Goal: Information Seeking & Learning: Learn about a topic

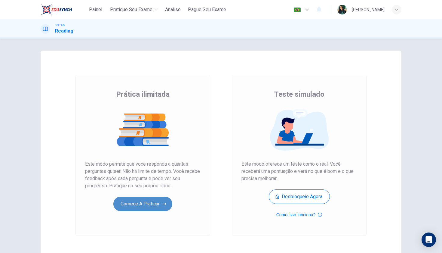
click at [154, 201] on button "Comece a praticar" at bounding box center [142, 204] width 59 height 14
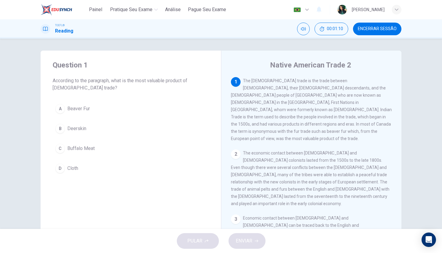
click at [62, 109] on div "A" at bounding box center [60, 109] width 10 height 10
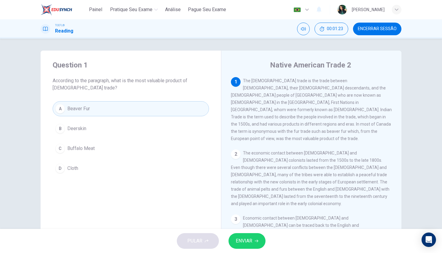
click at [257, 240] on icon "button" at bounding box center [257, 241] width 4 height 3
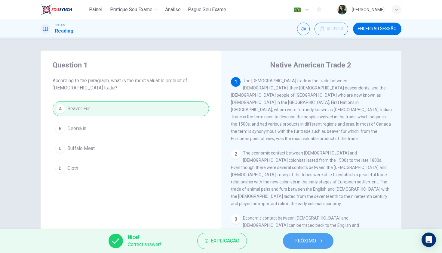
click at [304, 237] on span "PRÓXIMO" at bounding box center [306, 241] width 22 height 8
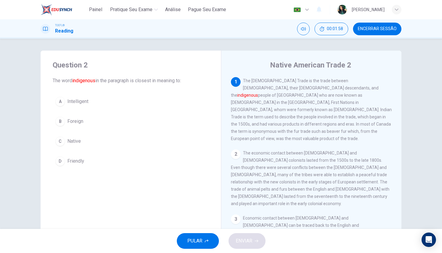
click at [61, 142] on div "C" at bounding box center [60, 141] width 10 height 10
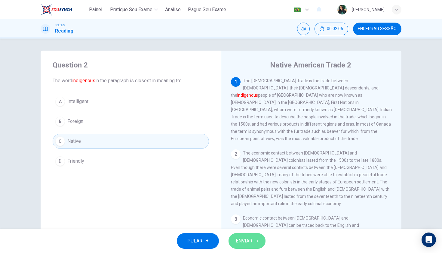
click at [249, 238] on span "ENVIAR" at bounding box center [244, 241] width 17 height 8
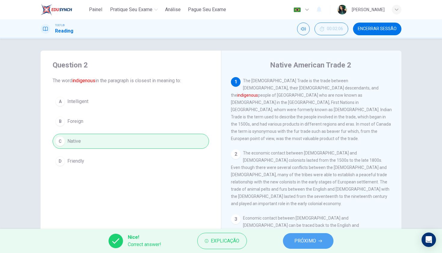
click at [297, 237] on span "PRÓXIMO" at bounding box center [306, 241] width 22 height 8
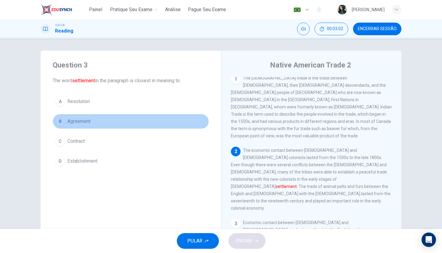
click at [64, 122] on div "B" at bounding box center [60, 121] width 10 height 10
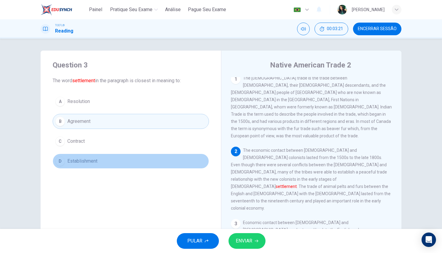
click at [63, 161] on div "D" at bounding box center [60, 161] width 10 height 10
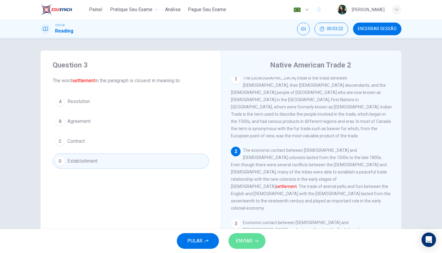
click at [249, 244] on span "ENVIAR" at bounding box center [244, 241] width 17 height 8
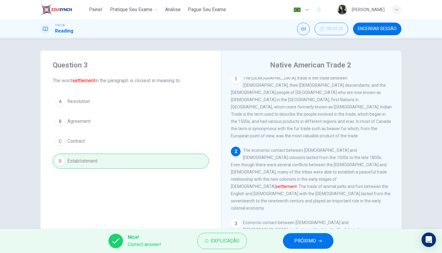
click at [310, 240] on span "PRÓXIMO" at bounding box center [306, 241] width 22 height 8
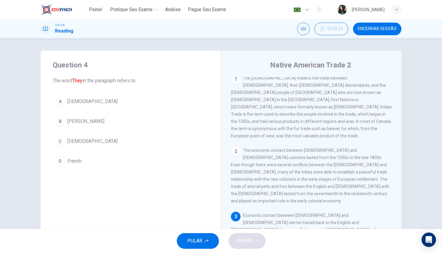
scroll to position [68, 0]
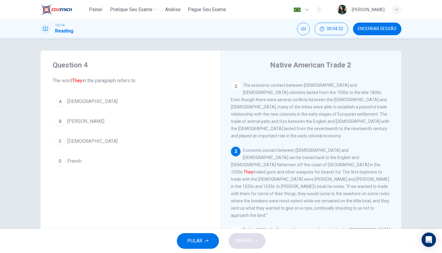
click at [60, 104] on div "A" at bounding box center [60, 102] width 10 height 10
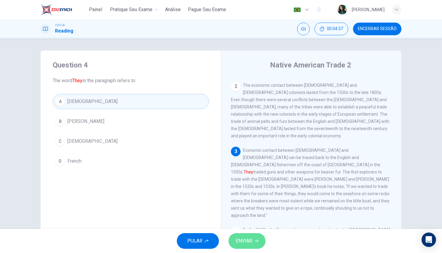
click at [256, 240] on icon "button" at bounding box center [257, 241] width 4 height 4
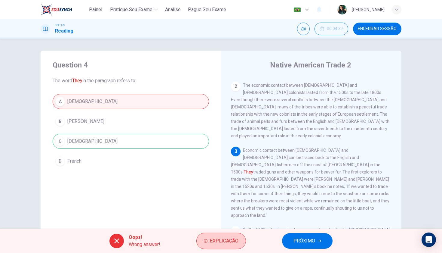
click at [240, 241] on button "Explicação" at bounding box center [222, 241] width 50 height 16
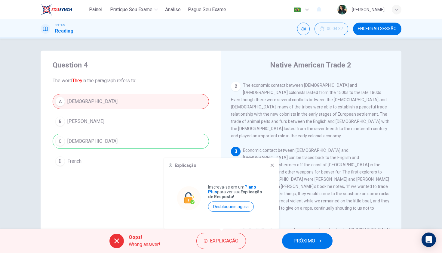
click at [310, 239] on span "PRÓXIMO" at bounding box center [305, 241] width 22 height 8
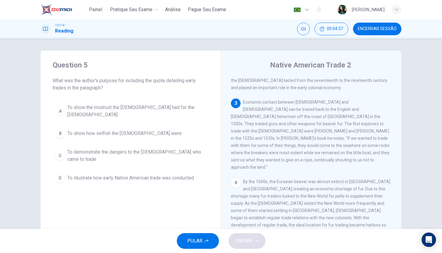
scroll to position [123, 0]
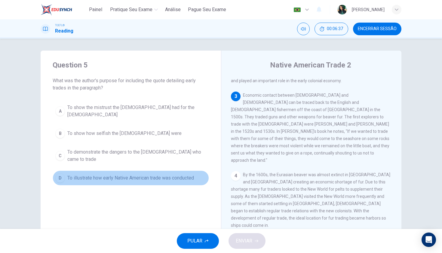
click at [62, 176] on div "D" at bounding box center [60, 178] width 10 height 10
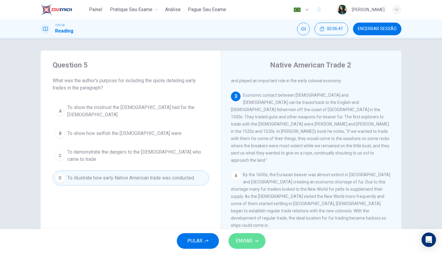
click at [255, 244] on button "ENVIAR" at bounding box center [247, 241] width 37 height 16
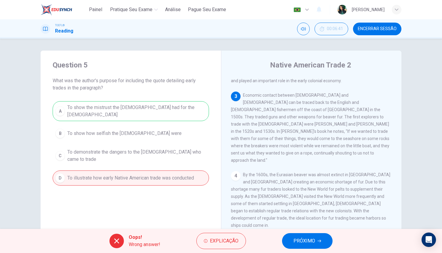
click at [319, 241] on icon "button" at bounding box center [320, 241] width 4 height 4
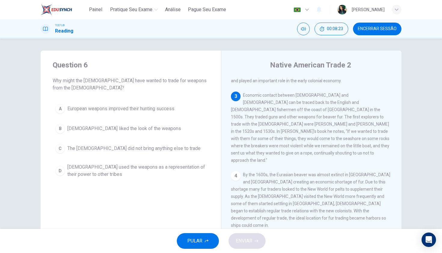
click at [294, 92] on div "3 Economic contact between Native Americans and Europeans can be traced back to…" at bounding box center [311, 127] width 161 height 72
click at [294, 94] on span "Economic contact between Native Americans and Europeans can be traced back to t…" at bounding box center [310, 128] width 159 height 70
click at [59, 172] on div "D" at bounding box center [60, 171] width 10 height 10
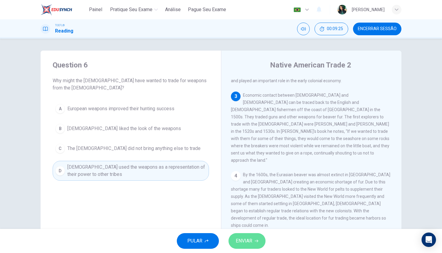
click at [254, 243] on button "ENVIAR" at bounding box center [247, 241] width 37 height 16
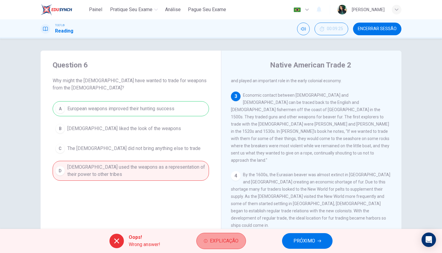
click at [225, 235] on button "Explicação" at bounding box center [222, 241] width 50 height 16
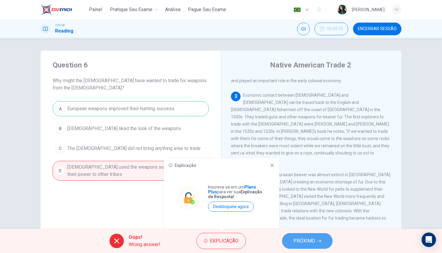
click at [311, 240] on span "PRÓXIMO" at bounding box center [305, 241] width 22 height 8
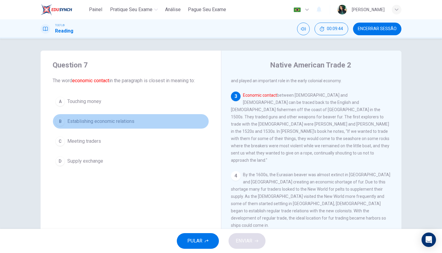
click at [62, 122] on div "B" at bounding box center [60, 121] width 10 height 10
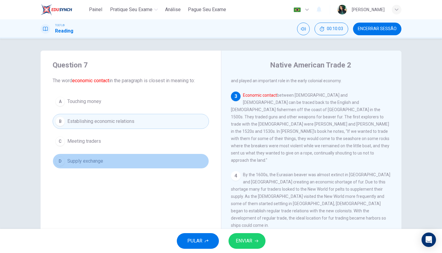
click at [61, 160] on div "D" at bounding box center [60, 161] width 10 height 10
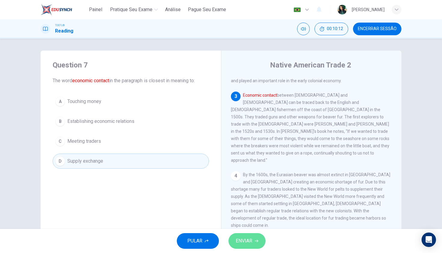
click at [258, 240] on icon "button" at bounding box center [257, 241] width 4 height 4
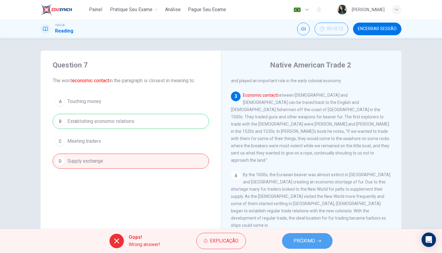
click at [308, 237] on span "PRÓXIMO" at bounding box center [305, 241] width 22 height 8
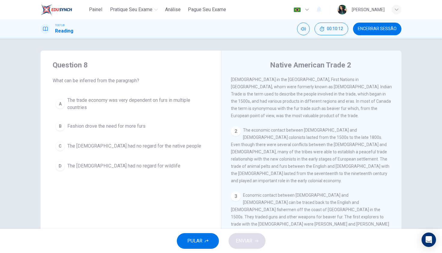
scroll to position [0, 0]
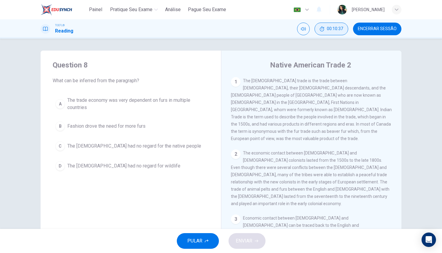
click at [332, 27] on span "00:10:37" at bounding box center [335, 28] width 16 height 5
click at [377, 32] on button "Encerrar Sessão" at bounding box center [377, 29] width 48 height 13
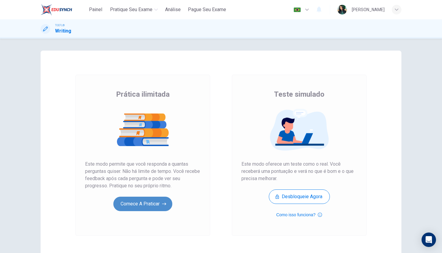
click at [152, 207] on button "Comece a praticar" at bounding box center [142, 204] width 59 height 14
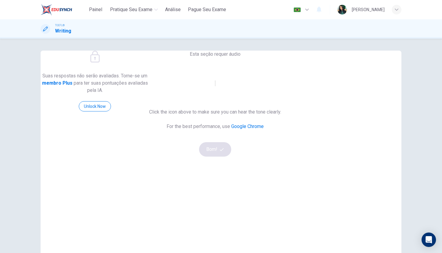
click at [215, 85] on icon "button" at bounding box center [215, 85] width 0 height 0
click at [231, 157] on button "Bom!" at bounding box center [215, 149] width 32 height 14
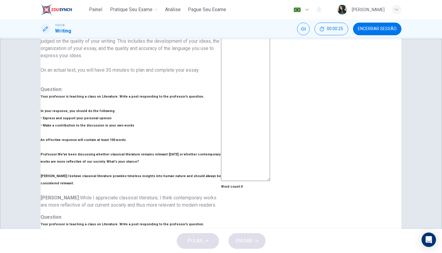
scroll to position [78, 0]
drag, startPoint x: 77, startPoint y: 179, endPoint x: 122, endPoint y: 199, distance: 49.3
drag, startPoint x: 121, startPoint y: 196, endPoint x: 78, endPoint y: 190, distance: 43.5
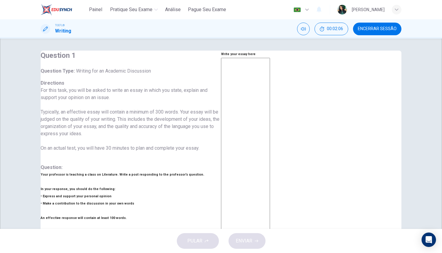
scroll to position [0, 0]
click at [270, 103] on textarea at bounding box center [245, 158] width 49 height 201
click at [270, 89] on textarea at bounding box center [245, 158] width 49 height 201
click at [270, 79] on textarea at bounding box center [245, 158] width 49 height 201
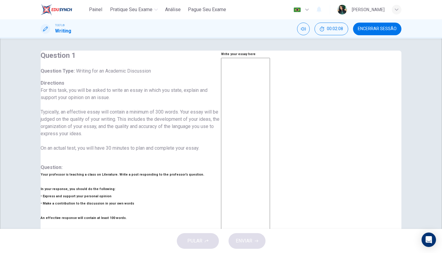
click at [270, 79] on textarea at bounding box center [245, 158] width 49 height 201
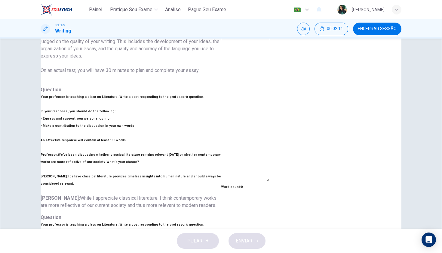
click at [270, 129] on textarea at bounding box center [245, 80] width 49 height 201
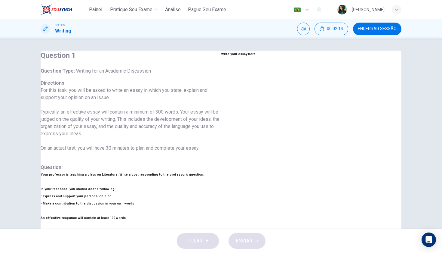
click at [270, 90] on textarea at bounding box center [245, 158] width 49 height 201
type textarea "n"
type textarea "x"
type textarea "nj"
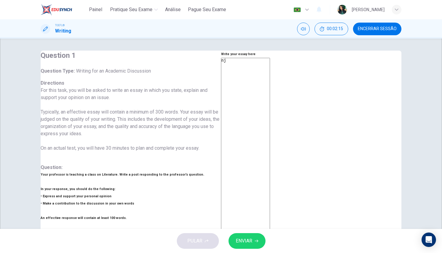
type textarea "x"
type textarea "n"
type textarea "x"
type textarea "I"
type textarea "x"
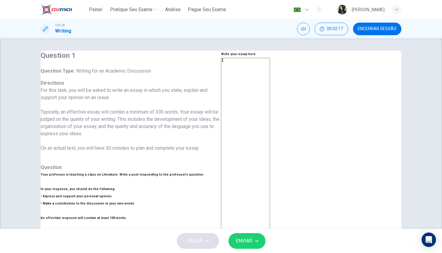
type textarea "In"
type textarea "x"
type textarea "In"
type textarea "x"
type textarea "In m"
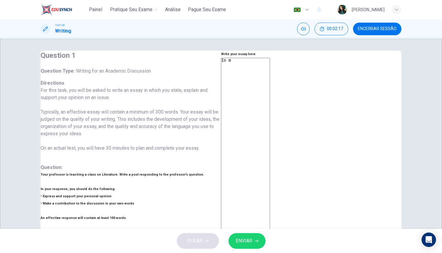
type textarea "x"
type textarea "In my"
type textarea "x"
type textarea "In my"
type textarea "x"
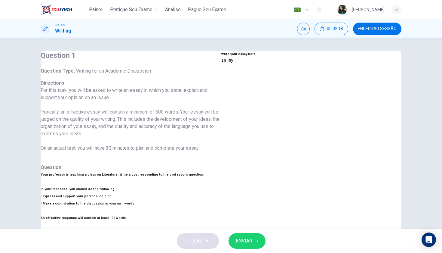
type textarea "In my o"
type textarea "x"
type textarea "In my op"
type textarea "x"
type textarea "In my opn"
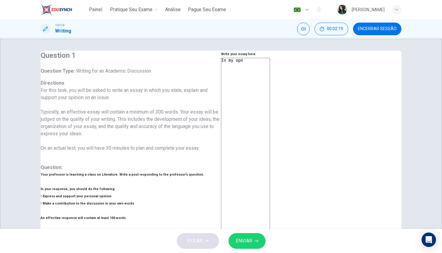
type textarea "x"
type textarea "In my opni"
type textarea "x"
type textarea "In my opnio"
type textarea "x"
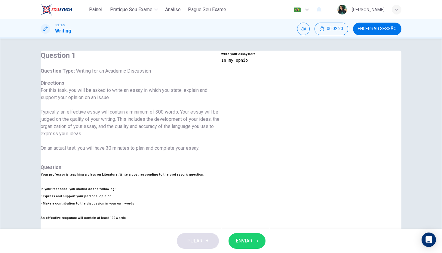
type textarea "In my opniou"
type textarea "x"
type textarea "In my opnioun"
type textarea "x"
type textarea "In my opnioun"
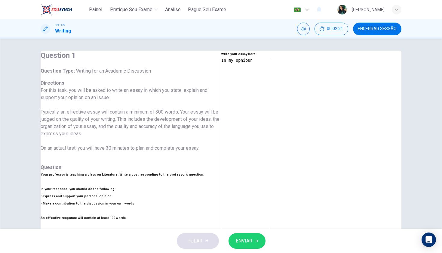
type textarea "x"
type textarea "In my opnioun"
type textarea "x"
type textarea "In my opniou"
type textarea "x"
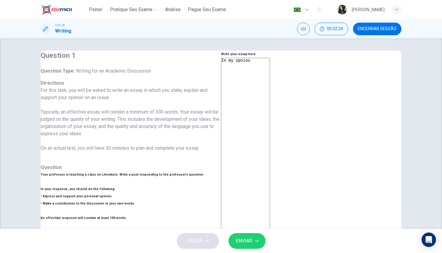
type textarea "In my opnio"
type textarea "x"
type textarea "In my opni"
type textarea "x"
type textarea "In my opn"
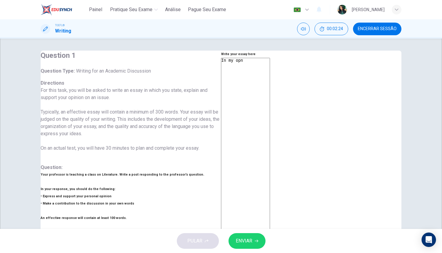
type textarea "x"
type textarea "In my op"
type textarea "x"
type textarea "In my opi"
type textarea "x"
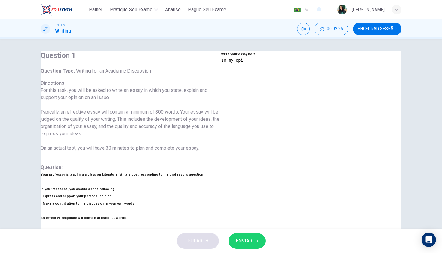
type textarea "In my opin"
type textarea "x"
type textarea "In my opini"
type textarea "x"
type textarea "In my opinio"
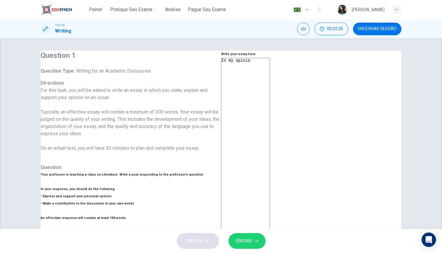
type textarea "x"
type textarea "In my opinion"
type textarea "x"
type textarea "In my opinion"
type textarea "x"
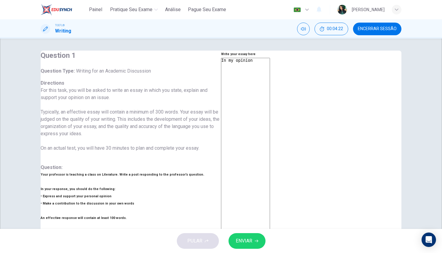
type textarea "In my opinion b"
type textarea "x"
type textarea "In my opinion bo"
type textarea "x"
type textarea "In my opinion bot"
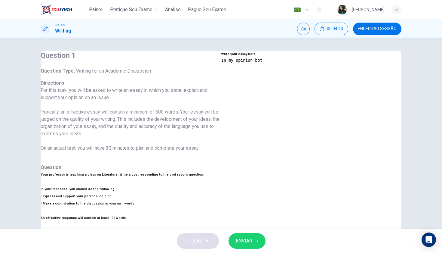
type textarea "x"
type textarea "In my opinion both"
type textarea "x"
type textarea "In my opinion both"
type textarea "x"
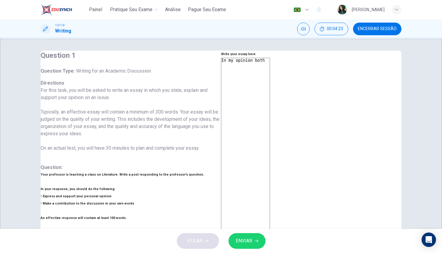
type textarea "In my opinion both p"
type textarea "x"
type textarea "In my opinion both pr"
type textarea "x"
type textarea "In my opinion both p"
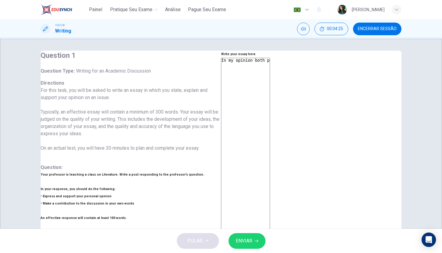
type textarea "x"
type textarea "In my opinion both pe"
type textarea "x"
type textarea "In my opinion both per"
type textarea "x"
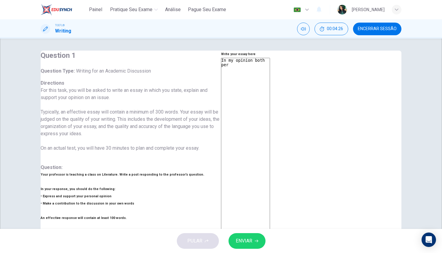
type textarea "In my opinion both pers"
type textarea "x"
type textarea "In my opinion both persp"
type textarea "x"
type textarea "In my opinion both perspe"
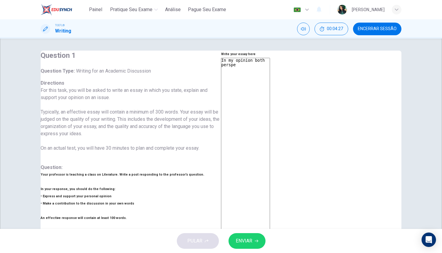
type textarea "x"
type textarea "In my opinion both perspec"
type textarea "x"
type textarea "In my opinion both perspect"
type textarea "x"
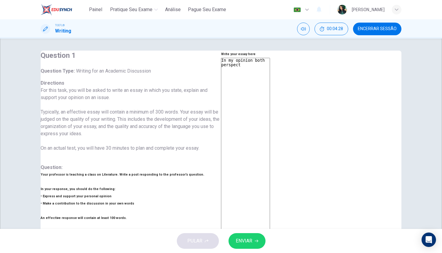
type textarea "In my opinion both perspecti"
type textarea "x"
type textarea "In my opinion both perspectiv"
type textarea "x"
type textarea "In my opinion both perspective"
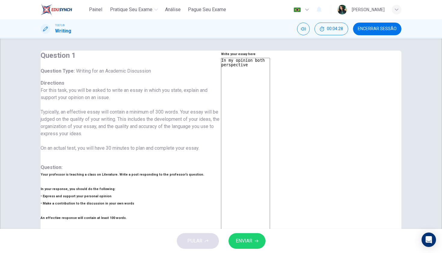
type textarea "x"
type textarea "In my opinion both perspective"
type textarea "x"
type textarea "In my opinion both perspective h"
type textarea "x"
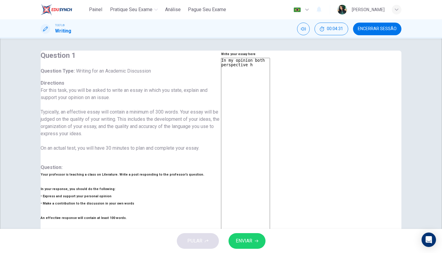
type textarea "In my opinion both perspective ha"
type textarea "x"
type textarea "In my opinion both perspective hav"
type textarea "x"
type textarea "In my opinion both perspective have"
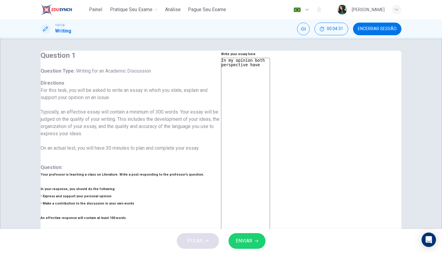
type textarea "x"
type textarea "In my opinion both perspective have"
type textarea "x"
type textarea "In my opinion both perspective have v"
type textarea "x"
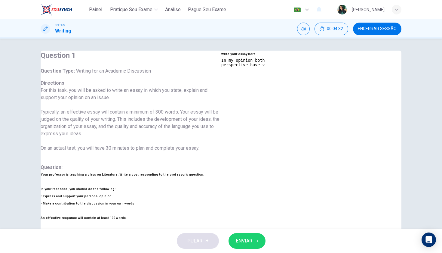
type textarea "In my opinion both perspective have va"
type textarea "x"
type textarea "In my opinion both perspective have val"
type textarea "x"
type textarea "In my opinion both perspective have vali"
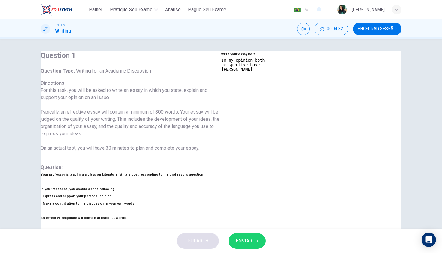
type textarea "x"
type textarea "In my opinion both perspective have valid"
type textarea "x"
type textarea "In my opinion both perspective have valid"
type textarea "x"
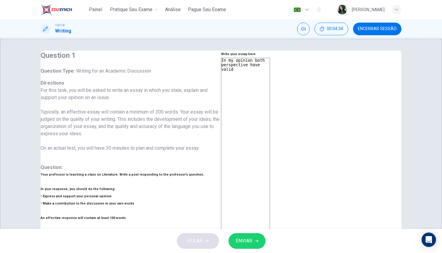
type textarea "In my opinion both perspective have valid p"
type textarea "x"
type textarea "In my opinion both perspective have valid po"
type textarea "x"
type textarea "In my opinion both perspective have valid poi"
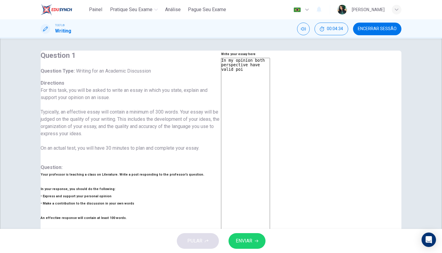
type textarea "x"
type textarea "In my opinion both perspective have valid poin"
type textarea "x"
type textarea "In my opinion both perspective have valid point"
type textarea "x"
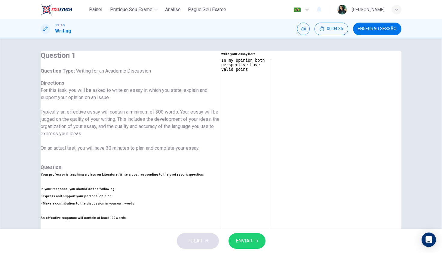
type textarea "In my opinion both perspective have valid points"
type textarea "x"
type textarea "In my opinion both perspective have valid points,"
type textarea "x"
type textarea "In my opinion both perspective have valid points,"
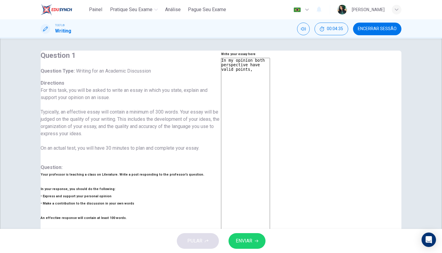
type textarea "x"
click at [270, 81] on textarea "In my opinion both perspective have valid points," at bounding box center [245, 158] width 49 height 201
type textarea "In my opinion both perspectivea have valid points,"
type textarea "x"
type textarea "In my opinion both perspective have valid points,"
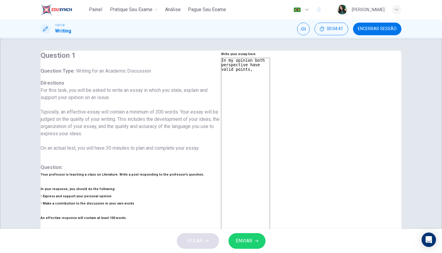
type textarea "x"
type textarea "In my opinion both perspectives have valid points,"
type textarea "x"
click at [270, 80] on textarea "In my opinion both perspectives have valid points," at bounding box center [245, 158] width 49 height 201
type textarea "In my opinion both perspectives have valid points, b"
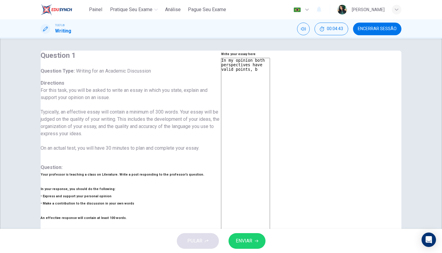
type textarea "x"
type textarea "In my opinion both perspectives have valid points, bu"
type textarea "x"
type textarea "In my opinion both perspectives have valid points, but"
type textarea "x"
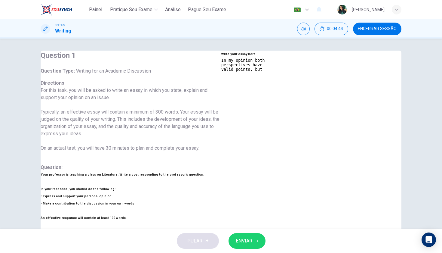
type textarea "In my opinion both perspectives have valid points, but"
type textarea "x"
type textarea "In my opinion both perspectives have valid points, but I"
type textarea "x"
type textarea "In my opinion both perspectives have valid points, but I"
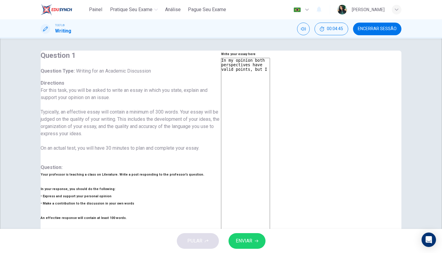
type textarea "x"
type textarea "In my opinion both perspectives have valid points, but I b"
type textarea "x"
type textarea "In my opinion both perspectives have valid points, but I be"
type textarea "x"
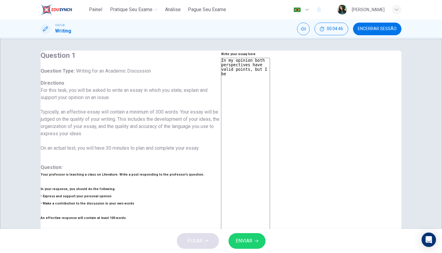
type textarea "In my opinion both perspectives have valid points, but I bel"
type textarea "x"
type textarea "In my opinion both perspectives have valid points, but I beli"
type textarea "x"
type textarea "In my opinion both perspectives have valid points, but I beliv"
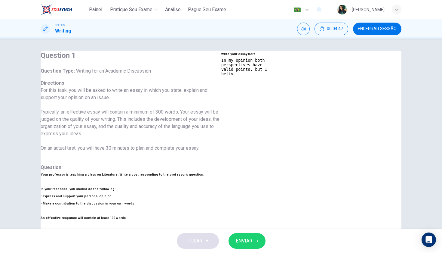
type textarea "x"
type textarea "In my opinion both perspectives have valid points, but I belive"
type textarea "x"
type textarea "In my opinion both perspectives have valid points, but I belive"
type textarea "x"
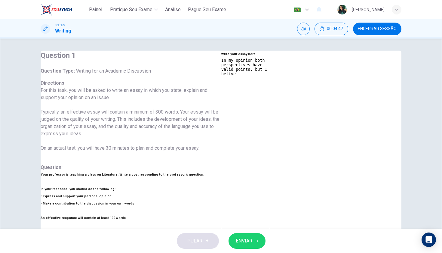
type textarea "In my opinion both perspectives have valid points, but I belive t"
type textarea "x"
type textarea "In my opinion both perspectives have valid points, but I belive th"
type textarea "x"
type textarea "In my opinion both perspectives have valid points, but I belive tha"
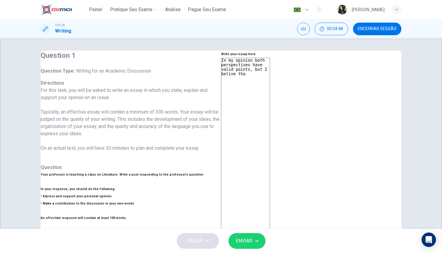
type textarea "x"
type textarea "In my opinion both perspectives have valid points, but I belive that"
type textarea "x"
type textarea "In my opinion both perspectives have valid points, but I belive that"
type textarea "x"
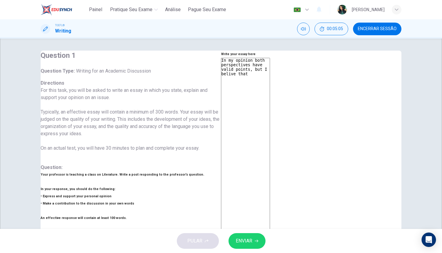
click at [265, 81] on textarea "In my opinion both perspectives have valid points, but I belive that" at bounding box center [245, 158] width 49 height 201
click at [270, 81] on textarea "In my opinion both perspectives have valid points, but I belive that" at bounding box center [245, 158] width 49 height 201
type textarea "In my opinion both cperspectives have valid points, but I belive that"
type textarea "x"
type textarea "In my opinion both clperspectives have valid points, but I belive that"
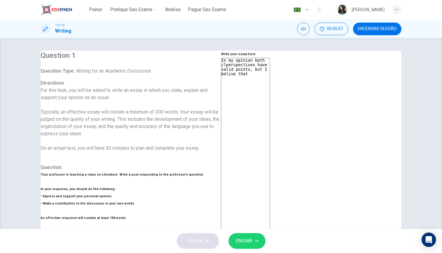
type textarea "x"
type textarea "In my opinion both claperspectives have valid points, but I belive that"
type textarea "x"
type textarea "In my opinion both clasperspectives have valid points, but I belive that"
type textarea "x"
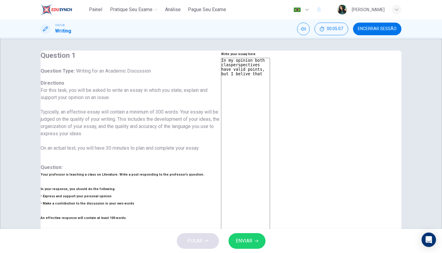
type textarea "In my opinion both classperspectives have valid points, but I belive that"
type textarea "x"
type textarea "In my opinion both classiperspectives have valid points, but I belive that"
type textarea "x"
type textarea "In my opinion both classicperspectives have valid points, but I belive that"
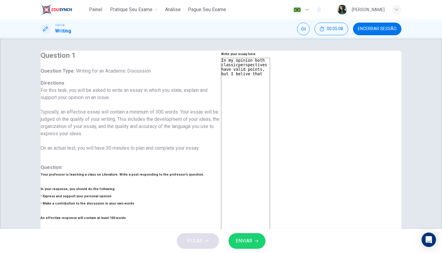
type textarea "x"
type textarea "In my opinion both classicaperspectives have valid points, but I belive that"
type textarea "x"
type textarea "In my opinion both classicalperspectives have valid points, but I belive that"
type textarea "x"
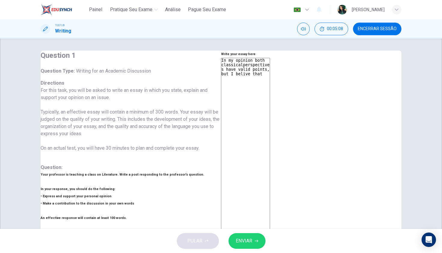
type textarea "In my opinion both classical perspectives have valid points, but I belive that"
type textarea "x"
type textarea "In my opinion both classical aperspectives have valid points, but I belive that"
type textarea "x"
type textarea "In my opinion both classical anperspectives have valid points, but I belive that"
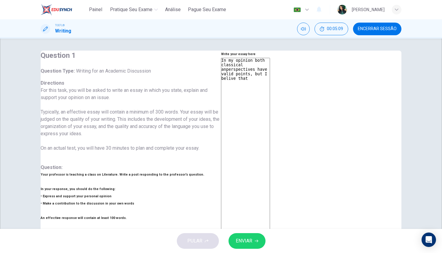
type textarea "x"
drag, startPoint x: 302, startPoint y: 87, endPoint x: 232, endPoint y: 87, distance: 70.4
click at [232, 87] on div "In my opinion both classical and comteporary literature are valuable, perspecti…" at bounding box center [245, 159] width 49 height 203
click at [270, 89] on textarea "In my opinion both classical and comteporary literature are valuable, but I bel…" at bounding box center [245, 158] width 49 height 201
click at [270, 91] on textarea "In my opinion both classical and comteporary literature are valuable, but I bel…" at bounding box center [245, 158] width 49 height 201
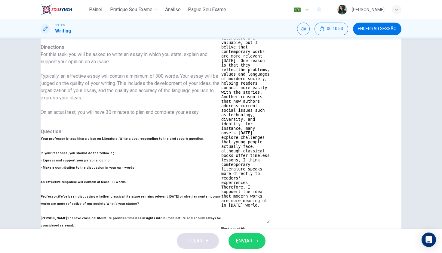
scroll to position [33, 0]
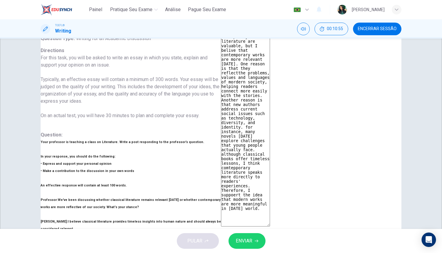
click at [270, 48] on textarea "In my opinion both classical and comteporary literature are valuable, but I bel…" at bounding box center [245, 125] width 49 height 201
click at [270, 61] on textarea "In my opinion both classical and contemporary literature are valuable, but I be…" at bounding box center [245, 125] width 49 height 201
click at [270, 62] on textarea "In my opinion both classical and contemporary literature are valuable, but I be…" at bounding box center [245, 125] width 49 height 201
click at [256, 237] on button "ENVIAR" at bounding box center [247, 241] width 37 height 16
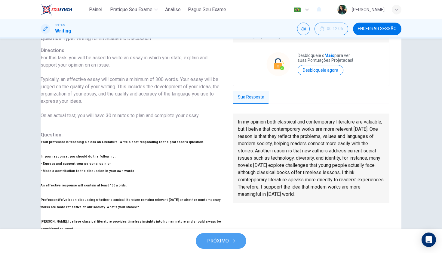
click at [234, 239] on icon "button" at bounding box center [233, 241] width 4 height 4
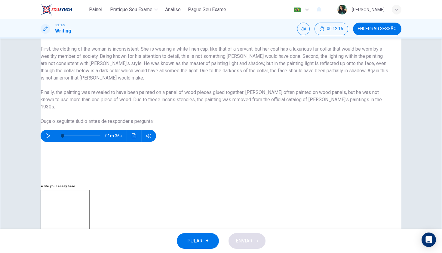
scroll to position [0, 0]
click at [50, 138] on icon "button" at bounding box center [47, 135] width 5 height 5
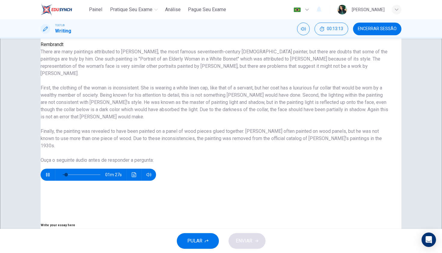
scroll to position [110, 0]
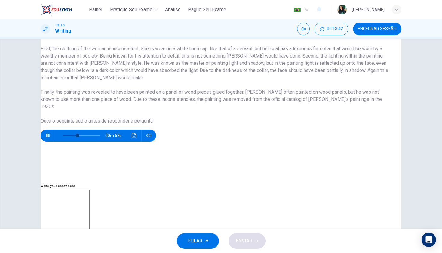
scroll to position [154, 0]
click at [53, 142] on button "button" at bounding box center [48, 136] width 10 height 12
click at [366, 25] on button "Encerrar Sessão" at bounding box center [377, 29] width 48 height 13
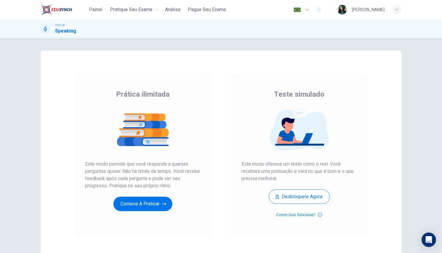
click at [98, 8] on span "Painel" at bounding box center [95, 9] width 13 height 7
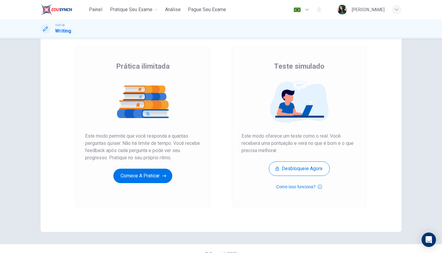
scroll to position [32, 0]
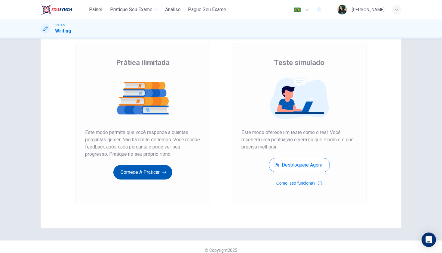
click at [164, 169] on icon "button" at bounding box center [164, 172] width 4 height 6
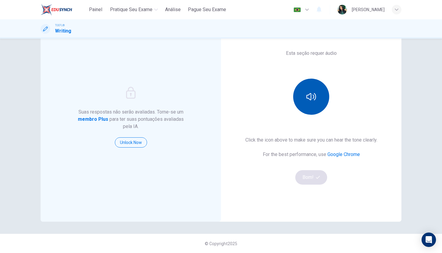
scroll to position [38, 0]
click at [312, 103] on button "button" at bounding box center [311, 97] width 36 height 36
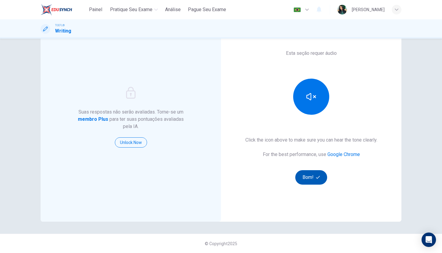
click at [317, 175] on button "Bom!" at bounding box center [312, 177] width 32 height 14
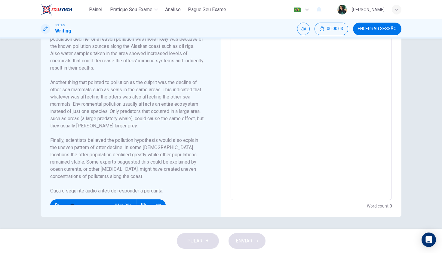
scroll to position [68, 0]
click at [261, 158] on textarea at bounding box center [311, 114] width 153 height 162
click at [201, 238] on div "PULAR ENVIAR" at bounding box center [221, 241] width 442 height 24
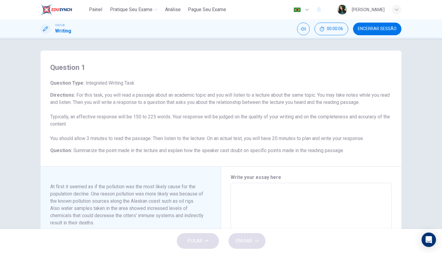
scroll to position [0, 0]
click at [372, 31] on span "Encerrar Sessão" at bounding box center [377, 28] width 39 height 5
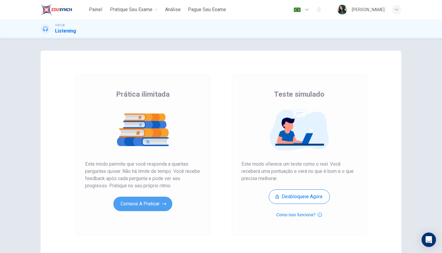
click at [149, 202] on button "Comece a praticar" at bounding box center [142, 204] width 59 height 14
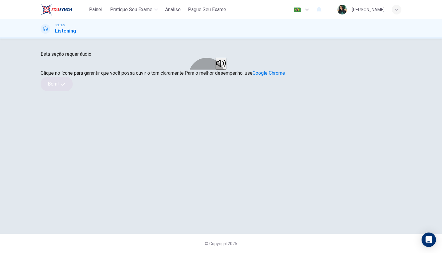
click at [223, 68] on icon "button" at bounding box center [221, 63] width 10 height 10
click at [73, 91] on button "Bom!" at bounding box center [57, 84] width 32 height 14
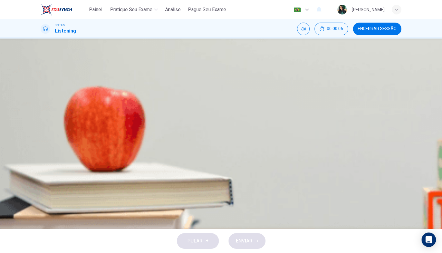
scroll to position [22, 0]
click at [46, 152] on icon "button" at bounding box center [45, 154] width 4 height 5
click at [50, 149] on button "button" at bounding box center [46, 154] width 10 height 10
click at [53, 124] on div "C" at bounding box center [48, 120] width 10 height 10
click at [241, 237] on span "ENVIAR" at bounding box center [244, 241] width 17 height 8
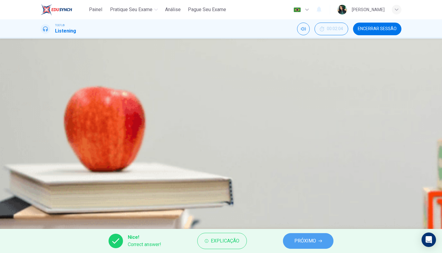
click at [306, 241] on span "PRÓXIMO" at bounding box center [306, 241] width 22 height 8
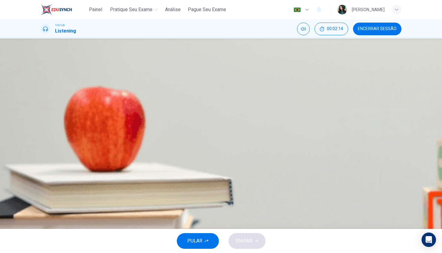
click at [48, 152] on icon "button" at bounding box center [45, 154] width 5 height 5
click at [45, 149] on button "button" at bounding box center [46, 154] width 10 height 10
click at [50, 149] on button "button" at bounding box center [46, 154] width 10 height 10
click at [47, 152] on icon "button" at bounding box center [45, 154] width 3 height 4
type input "52"
